Goal: Information Seeking & Learning: Understand process/instructions

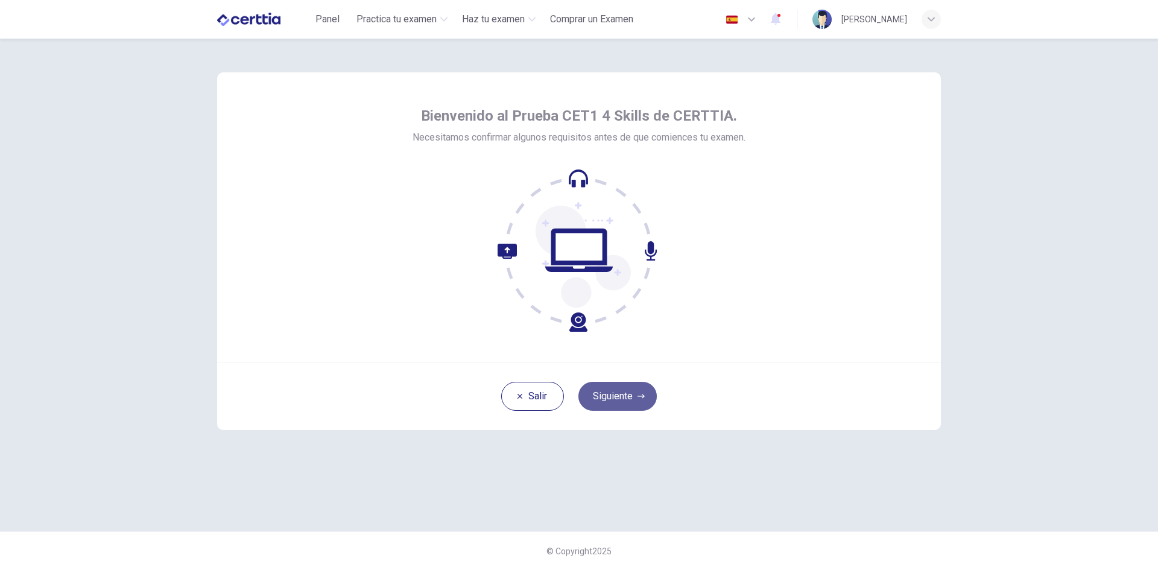
click at [615, 391] on button "Siguiente" at bounding box center [618, 396] width 78 height 29
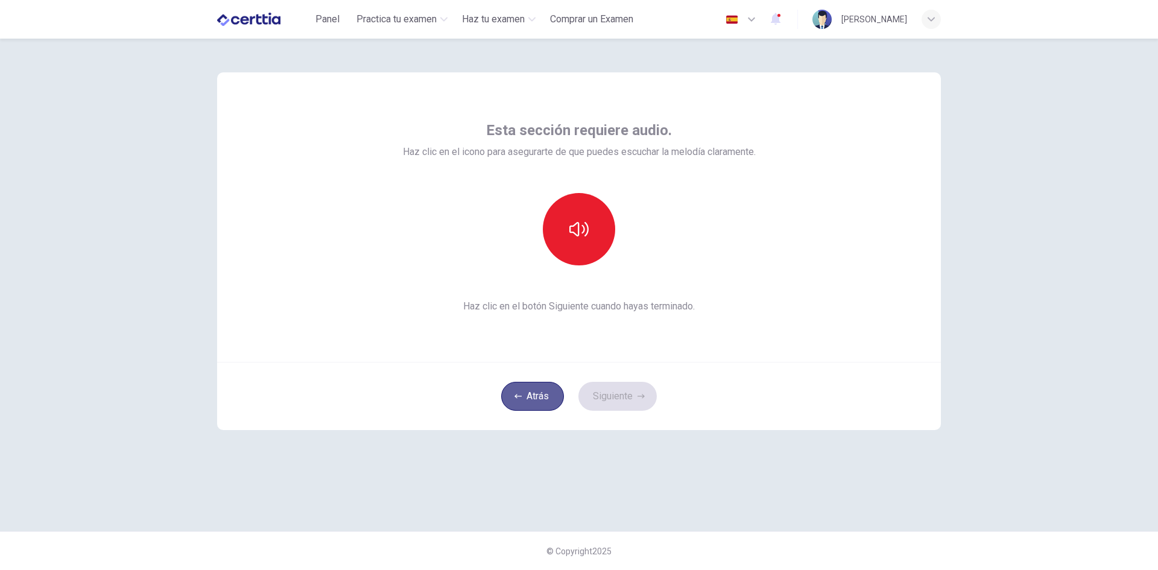
click at [539, 389] on button "Atrás" at bounding box center [532, 396] width 63 height 29
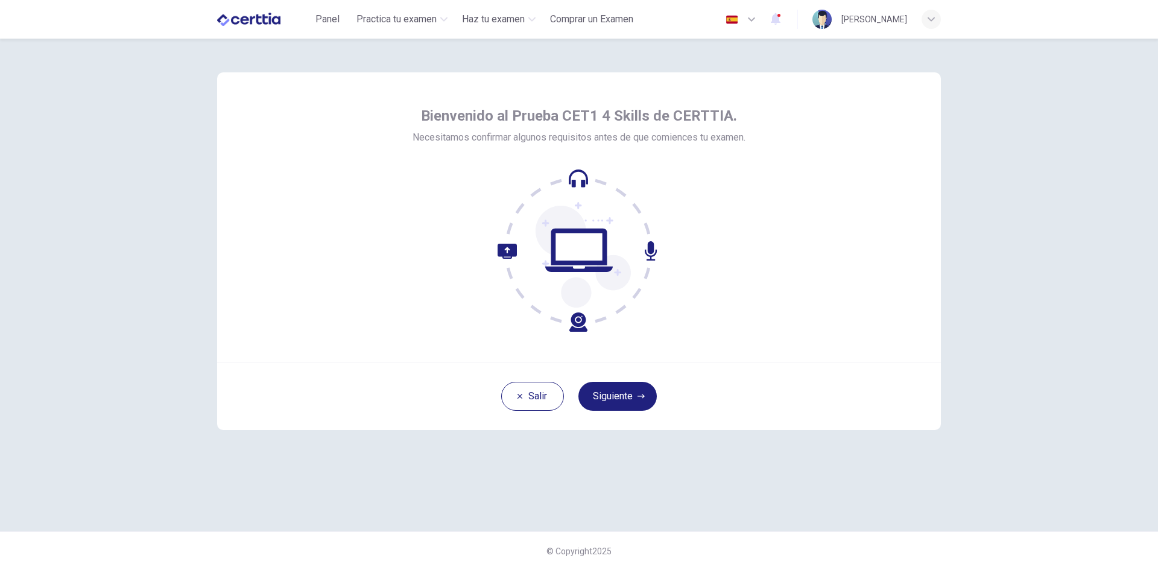
click at [623, 402] on button "Siguiente" at bounding box center [618, 396] width 78 height 29
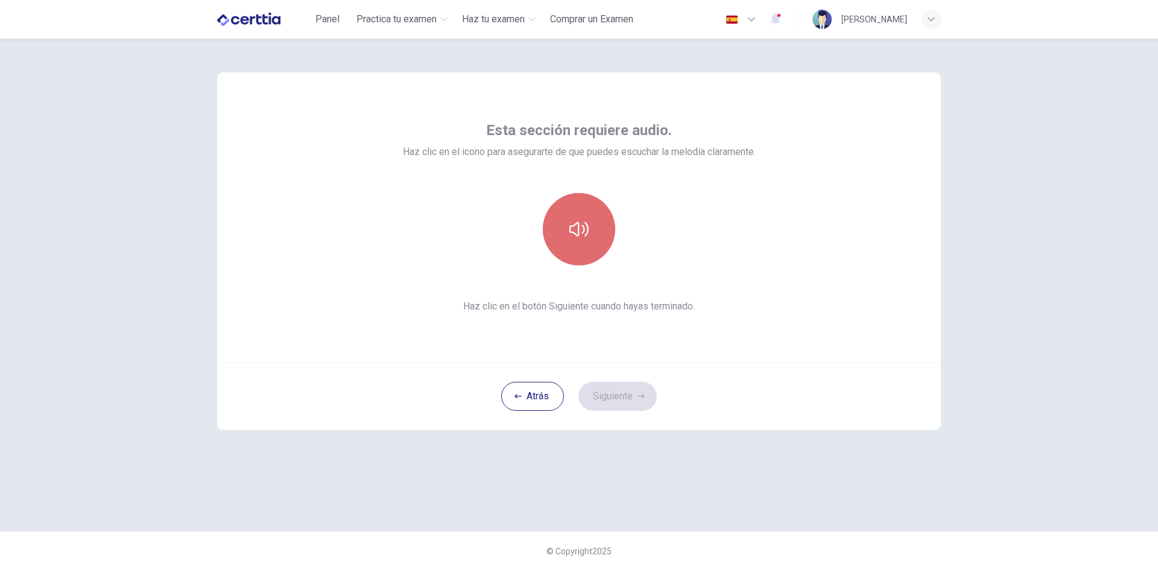
click at [594, 230] on button "button" at bounding box center [579, 229] width 72 height 72
click at [581, 233] on icon "button" at bounding box center [579, 229] width 19 height 19
click at [856, 399] on div "Atrás Siguiente" at bounding box center [579, 396] width 724 height 68
click at [339, 25] on span "Panel" at bounding box center [328, 19] width 24 height 14
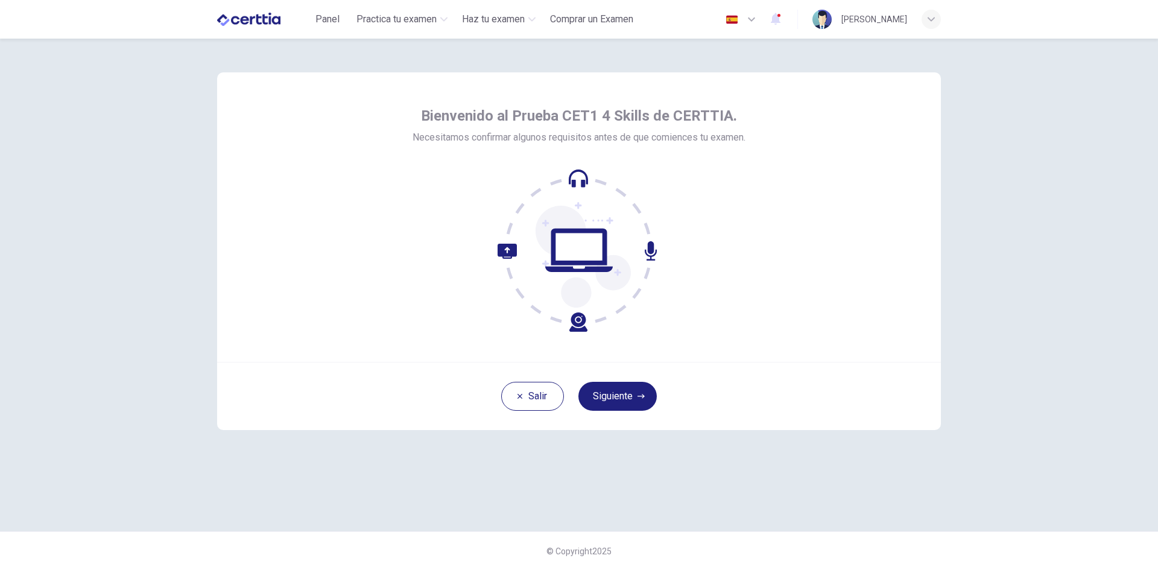
drag, startPoint x: 531, startPoint y: 293, endPoint x: 548, endPoint y: 276, distance: 23.5
click at [531, 294] on icon at bounding box center [579, 250] width 163 height 163
click at [615, 390] on button "Siguiente" at bounding box center [618, 396] width 78 height 29
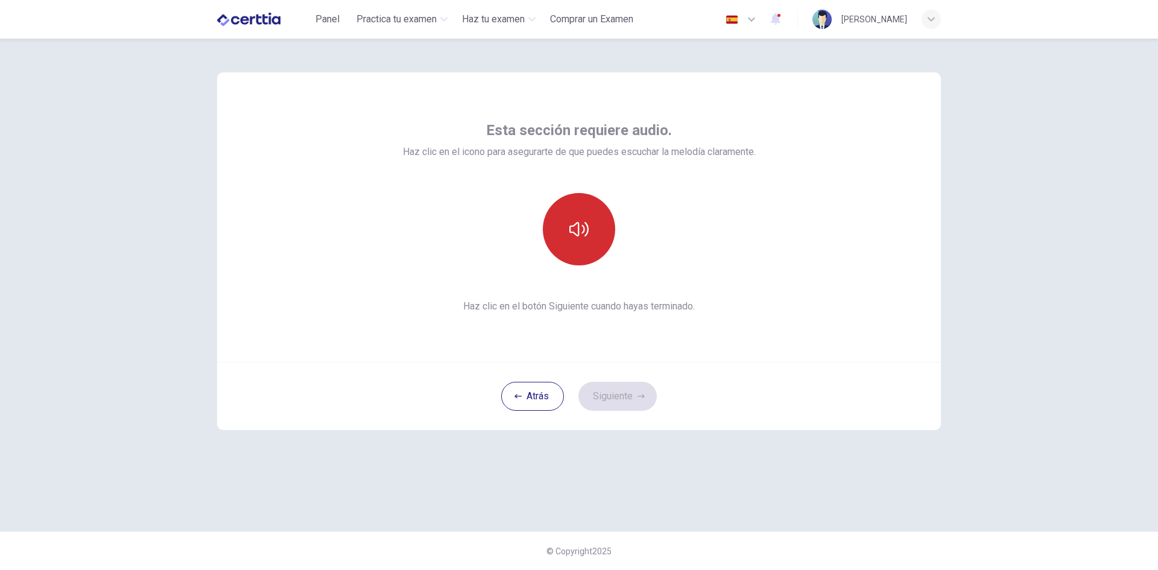
click at [573, 235] on icon "button" at bounding box center [579, 229] width 19 height 19
click at [573, 238] on icon "button" at bounding box center [579, 229] width 19 height 19
click at [763, 336] on div "Esta sección requiere audio. Haz clic en el icono para asegurarte de que puedes…" at bounding box center [579, 217] width 724 height 290
click at [510, 223] on div at bounding box center [579, 229] width 353 height 72
click at [593, 228] on button "button" at bounding box center [579, 229] width 72 height 72
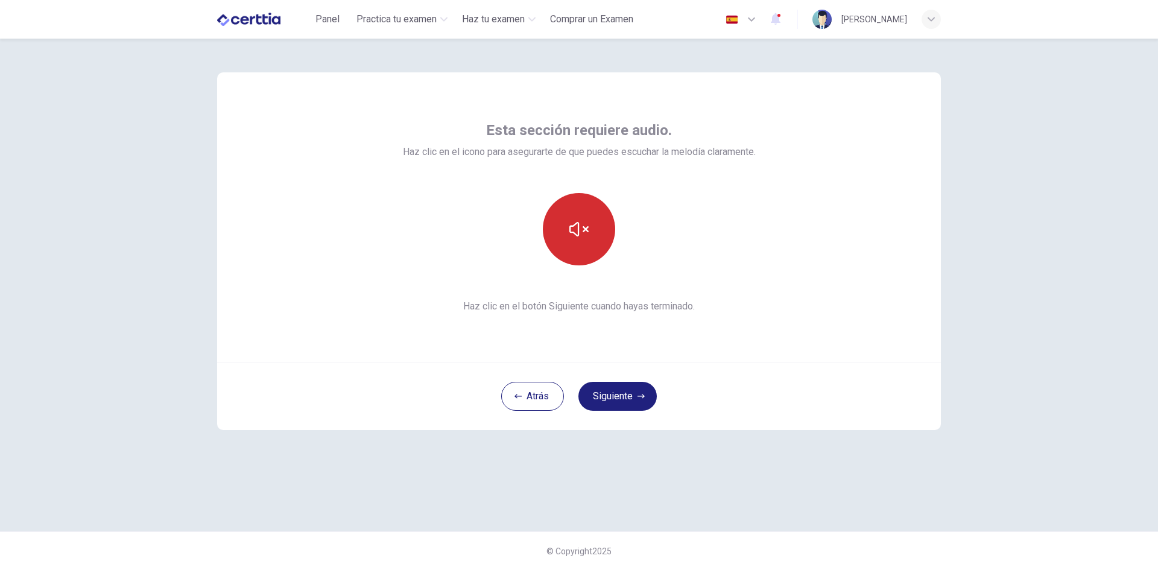
click at [594, 235] on button "button" at bounding box center [579, 229] width 72 height 72
click at [580, 252] on button "button" at bounding box center [579, 229] width 72 height 72
click at [550, 226] on button "button" at bounding box center [579, 229] width 72 height 72
click at [600, 389] on button "Siguiente" at bounding box center [618, 396] width 78 height 29
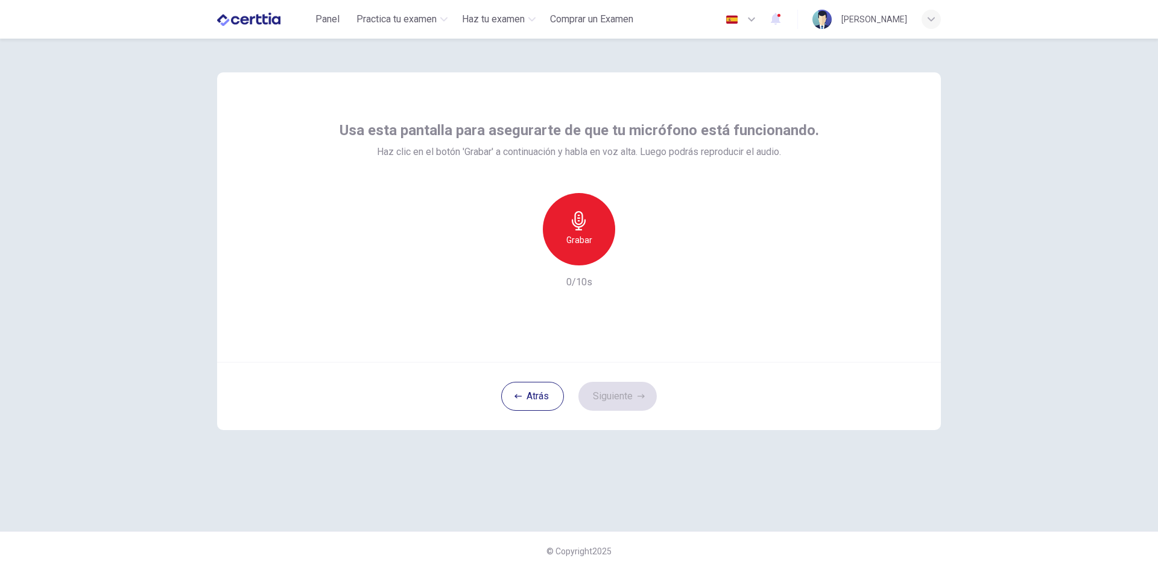
click at [564, 243] on div "Grabar" at bounding box center [579, 229] width 72 height 72
click at [576, 232] on div "Detener" at bounding box center [579, 229] width 72 height 72
click at [635, 262] on div "button" at bounding box center [634, 255] width 19 height 19
click at [626, 256] on div "button" at bounding box center [634, 255] width 19 height 19
click at [631, 403] on button "Siguiente" at bounding box center [618, 396] width 78 height 29
